Goal: Find specific page/section: Find specific page/section

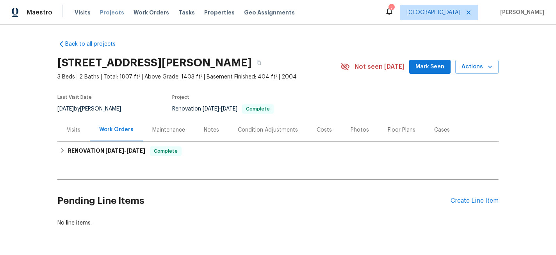
click at [114, 14] on span "Projects" at bounding box center [112, 13] width 24 height 8
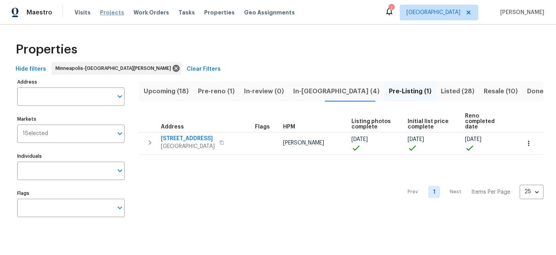
click at [109, 14] on span "Projects" at bounding box center [112, 13] width 24 height 8
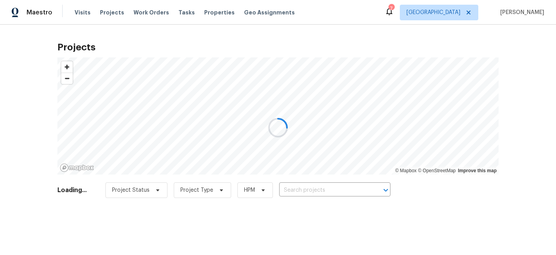
click at [327, 194] on div at bounding box center [278, 127] width 556 height 255
click at [326, 189] on div at bounding box center [278, 127] width 556 height 255
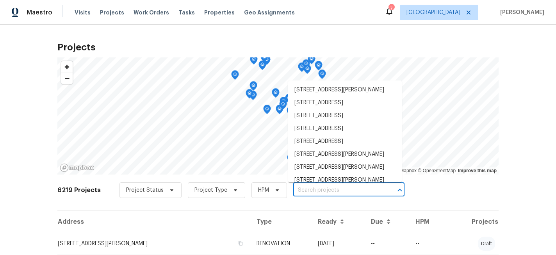
click at [311, 192] on input "text" at bounding box center [337, 190] width 89 height 12
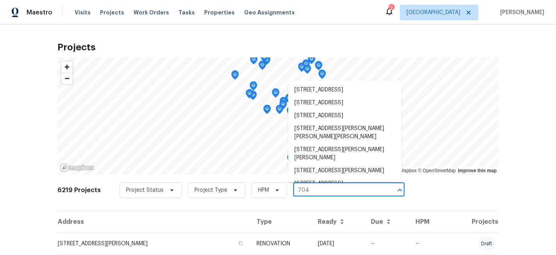
type input "7040"
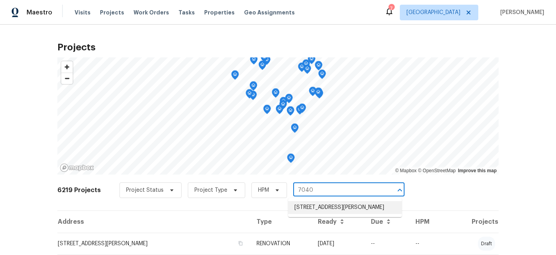
click at [319, 210] on li "[STREET_ADDRESS][PERSON_NAME]" at bounding box center [345, 207] width 114 height 13
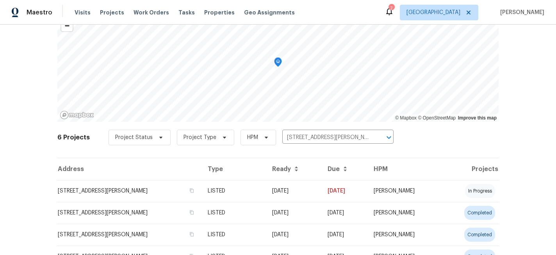
scroll to position [54, 0]
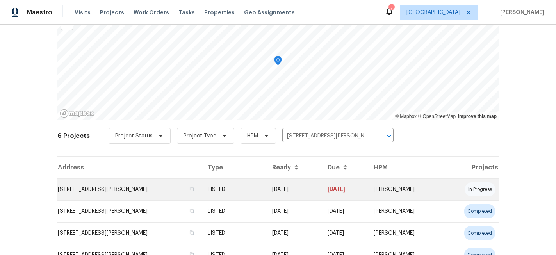
click at [139, 187] on td "[STREET_ADDRESS][PERSON_NAME]" at bounding box center [129, 189] width 144 height 22
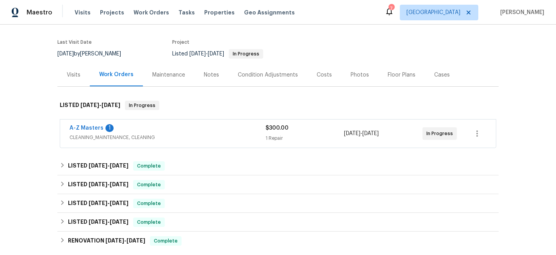
scroll to position [52, 0]
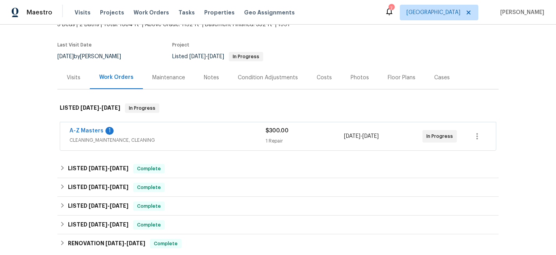
click at [389, 78] on div "Floor Plans" at bounding box center [402, 78] width 28 height 8
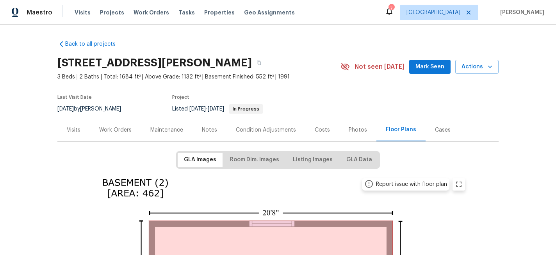
click at [123, 128] on div "Work Orders" at bounding box center [115, 130] width 32 height 8
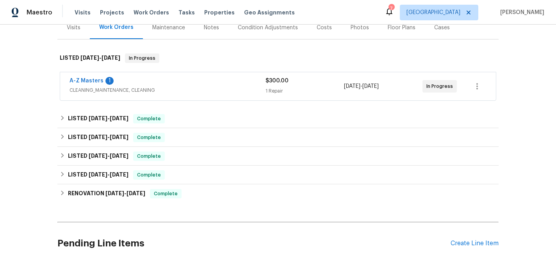
scroll to position [125, 0]
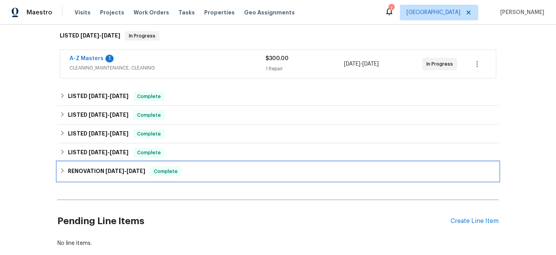
click at [63, 167] on div "RENOVATION 4/16/25 - 6/3/25 Complete" at bounding box center [278, 171] width 436 height 9
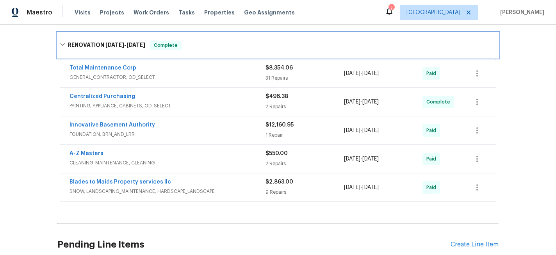
scroll to position [261, 0]
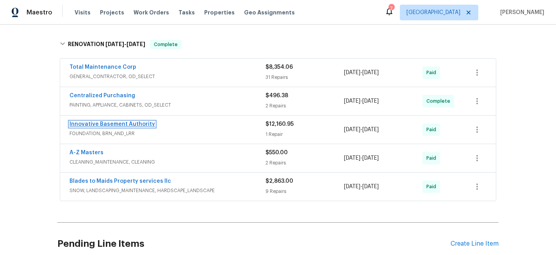
click at [107, 122] on link "Innovative Basement Authority" at bounding box center [112, 123] width 86 height 5
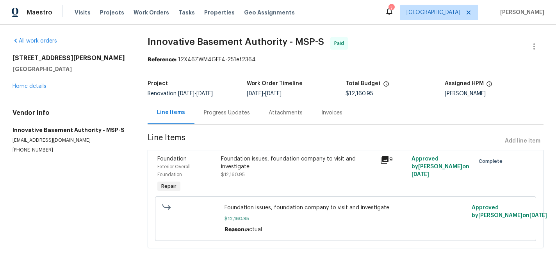
scroll to position [8, 0]
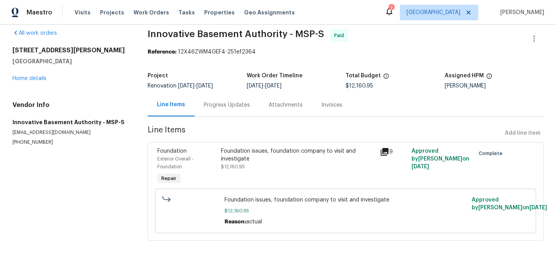
click at [328, 99] on div "Invoices" at bounding box center [332, 104] width 40 height 23
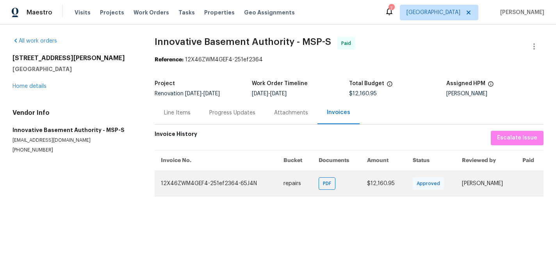
click at [460, 188] on td "Vidya Saraswathi Giri" at bounding box center [486, 183] width 61 height 25
click at [461, 188] on td "Vidya Saraswathi Giri" at bounding box center [486, 183] width 61 height 25
click at [485, 186] on td "Vidya Saraswathi Giri" at bounding box center [486, 183] width 61 height 25
click at [323, 183] on span "PDF" at bounding box center [328, 184] width 11 height 8
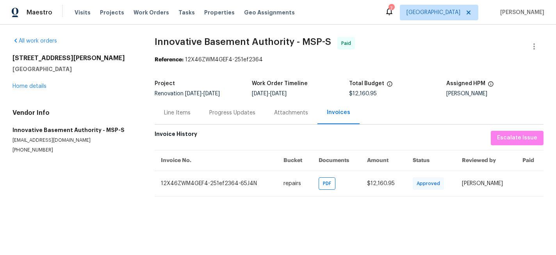
click at [178, 103] on div "Line Items" at bounding box center [177, 112] width 45 height 23
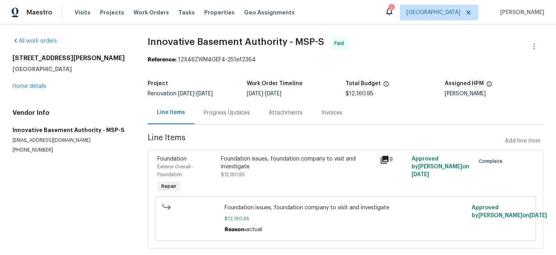
click at [239, 153] on div "Foundation issues, foundation company to visit and investigate $12,160.95" at bounding box center [298, 175] width 159 height 44
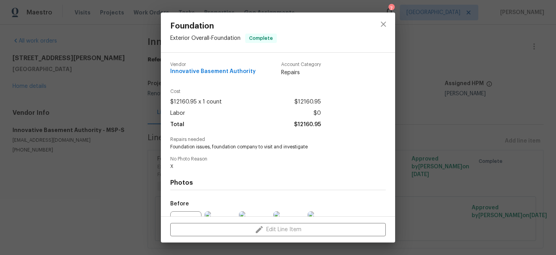
scroll to position [85, 0]
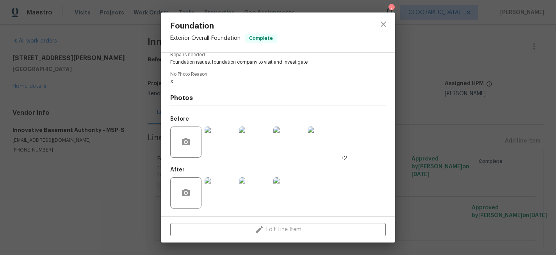
click at [220, 147] on img at bounding box center [220, 141] width 31 height 31
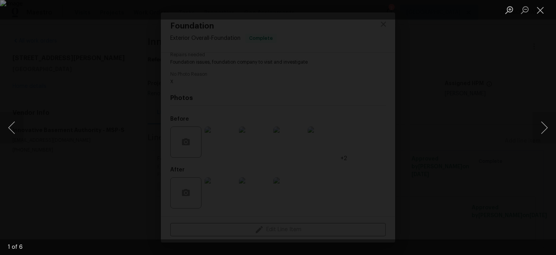
scroll to position [0, 0]
click at [540, 9] on button "Close lightbox" at bounding box center [541, 10] width 16 height 14
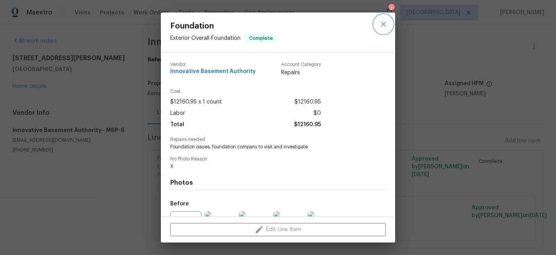
click at [385, 27] on icon "close" at bounding box center [383, 24] width 9 height 9
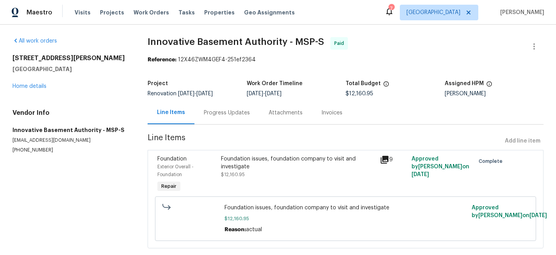
click at [258, 172] on div "Foundation issues, foundation company to visit and investigate $12,160.95" at bounding box center [298, 166] width 154 height 23
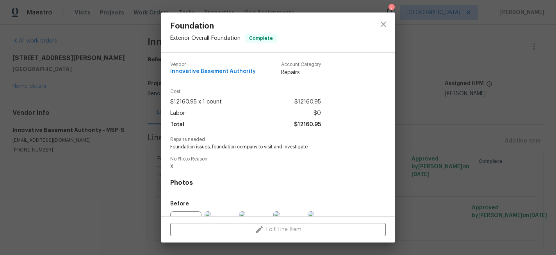
scroll to position [85, 0]
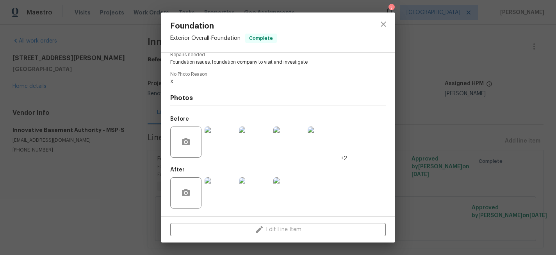
click at [256, 147] on img at bounding box center [254, 141] width 31 height 31
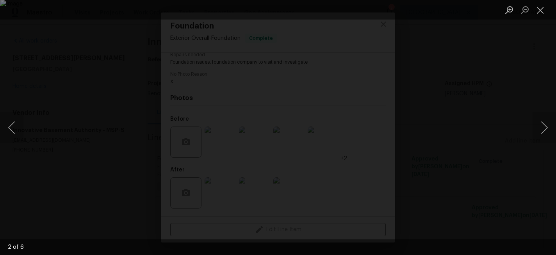
scroll to position [0, 0]
click at [543, 9] on button "Close lightbox" at bounding box center [541, 10] width 16 height 14
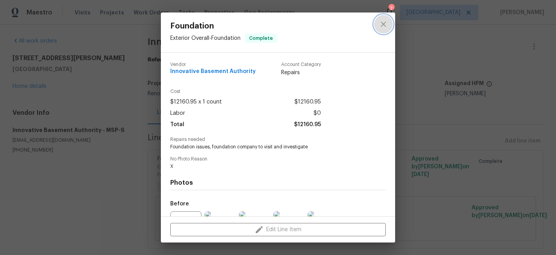
click at [382, 21] on icon "close" at bounding box center [383, 24] width 9 height 9
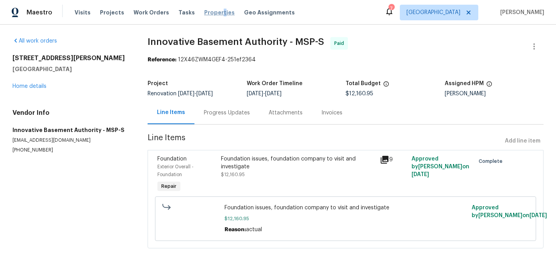
click at [213, 12] on span "Properties" at bounding box center [219, 13] width 30 height 8
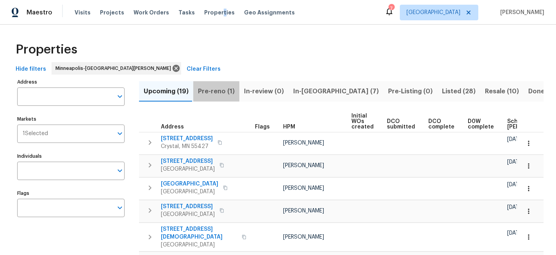
click at [220, 92] on span "Pre-reno (1)" at bounding box center [216, 91] width 37 height 11
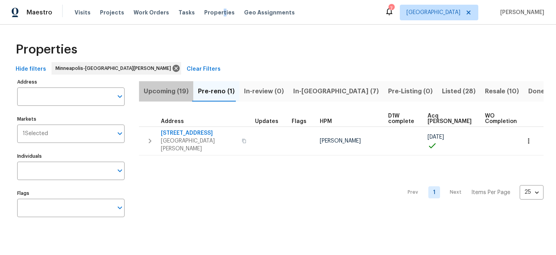
click at [170, 89] on span "Upcoming (19)" at bounding box center [166, 91] width 45 height 11
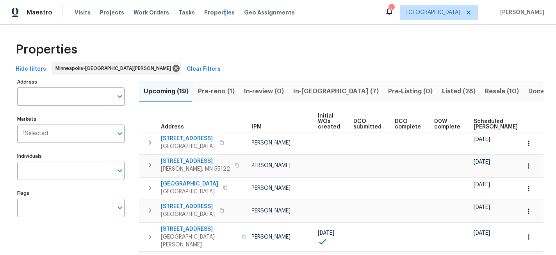
scroll to position [0, 92]
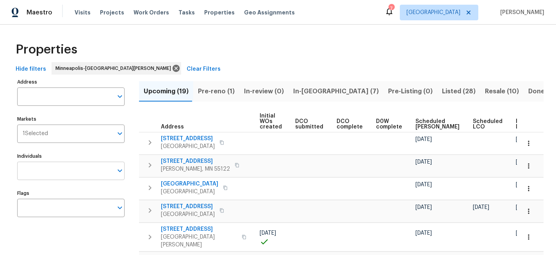
click at [53, 171] on input "Individuals" at bounding box center [65, 171] width 96 height 18
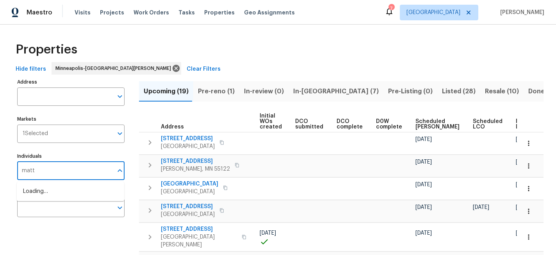
type input "matt"
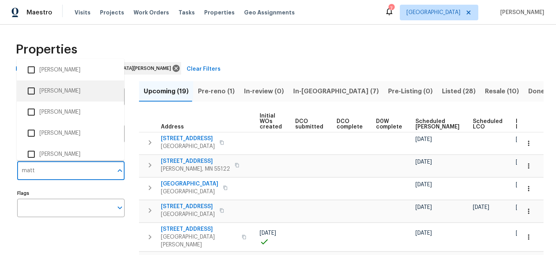
scroll to position [94, 0]
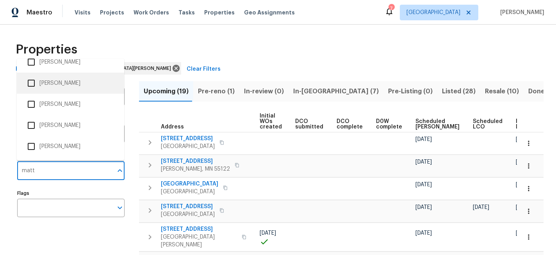
click at [34, 84] on input "checkbox" at bounding box center [31, 83] width 16 height 16
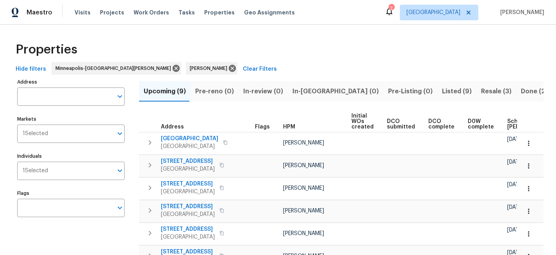
scroll to position [0, 92]
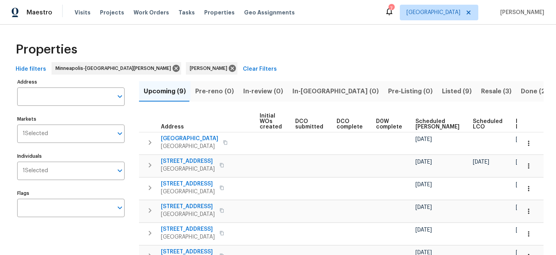
click at [516, 124] on span "Ready Date" at bounding box center [524, 124] width 17 height 11
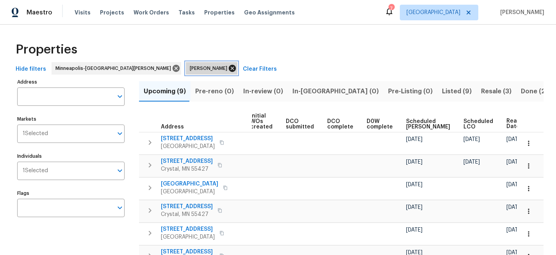
click at [228, 68] on icon at bounding box center [232, 68] width 9 height 9
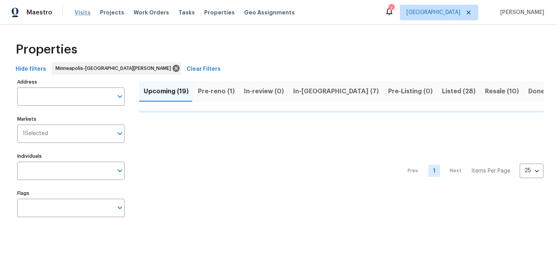
click at [77, 9] on span "Visits" at bounding box center [83, 13] width 16 height 8
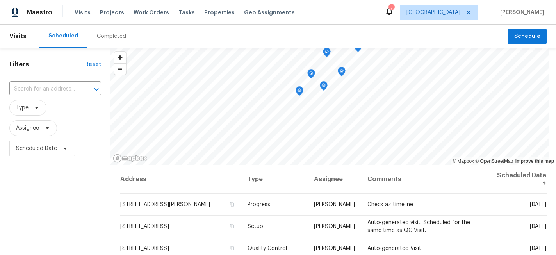
click at [108, 35] on div "Completed" at bounding box center [111, 36] width 29 height 8
